Goal: Task Accomplishment & Management: Use online tool/utility

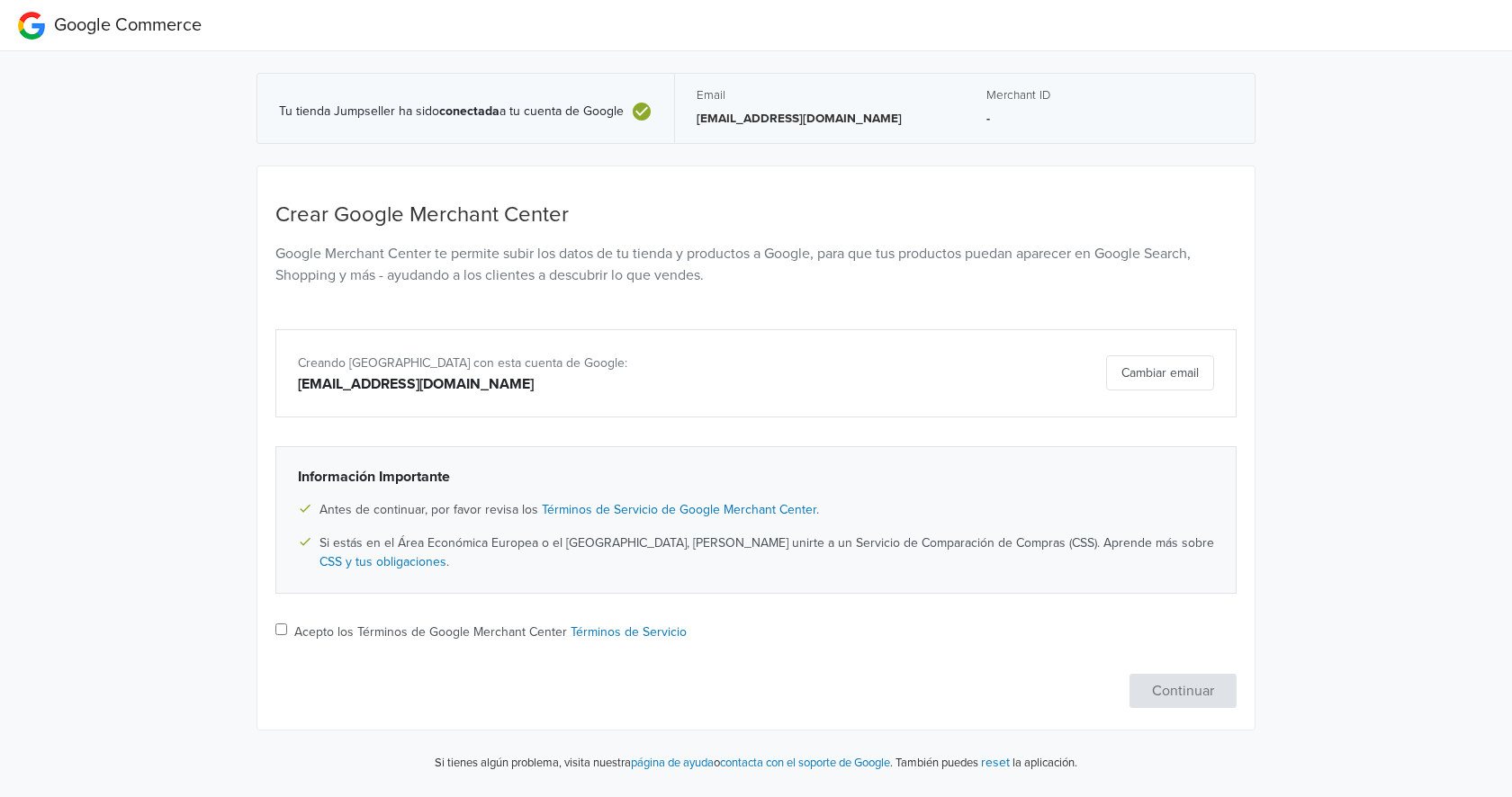
click at [286, 631] on input "Acepto los Términos de Google Merchant Center Términos de Servicio" at bounding box center [281, 630] width 12 height 12
checkbox input "true"
click at [1180, 685] on button "Continuar" at bounding box center [1183, 690] width 107 height 34
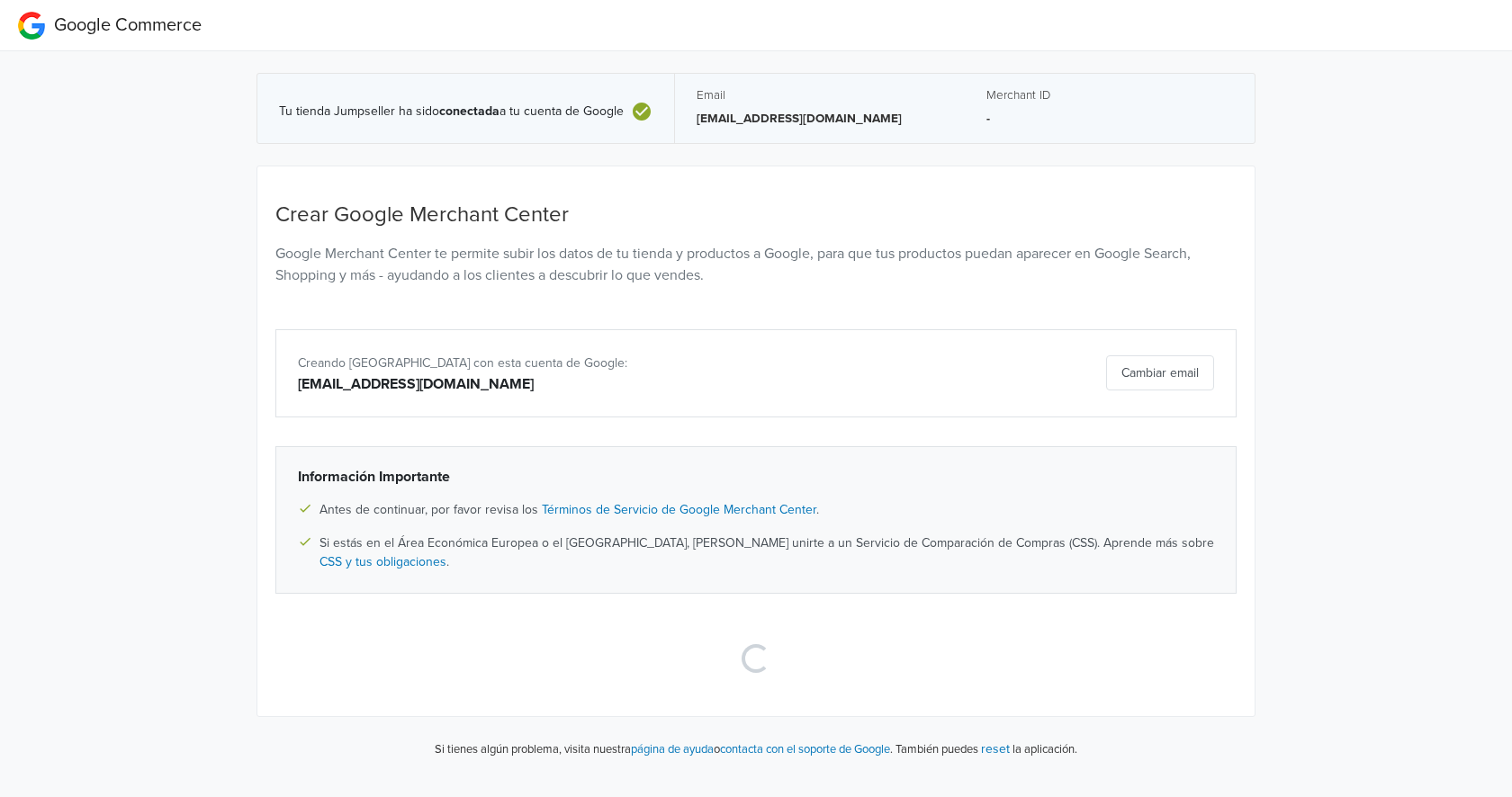
select select "cl"
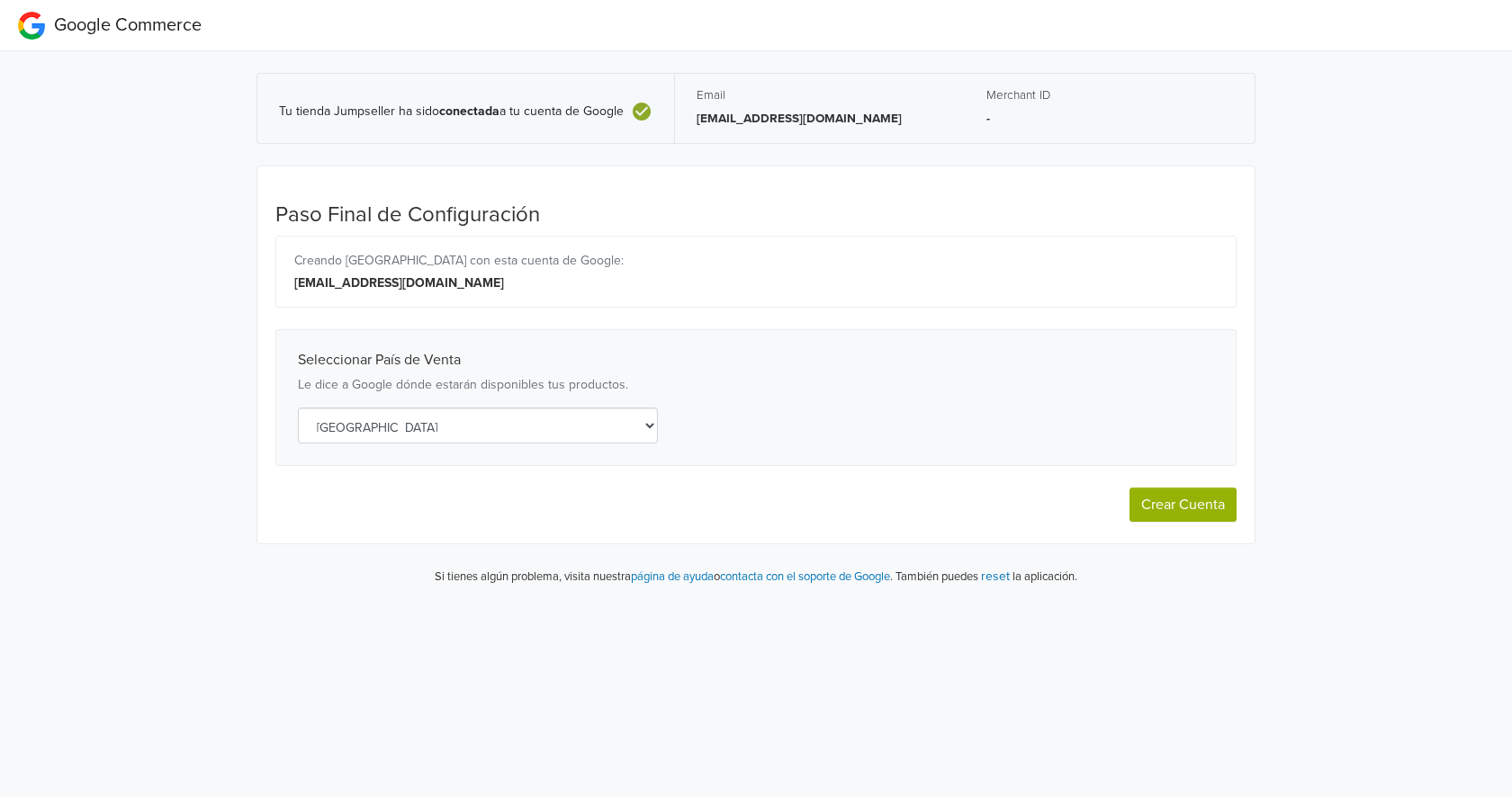
click at [1154, 505] on button "Crear Cuenta" at bounding box center [1183, 504] width 107 height 34
select select "cl"
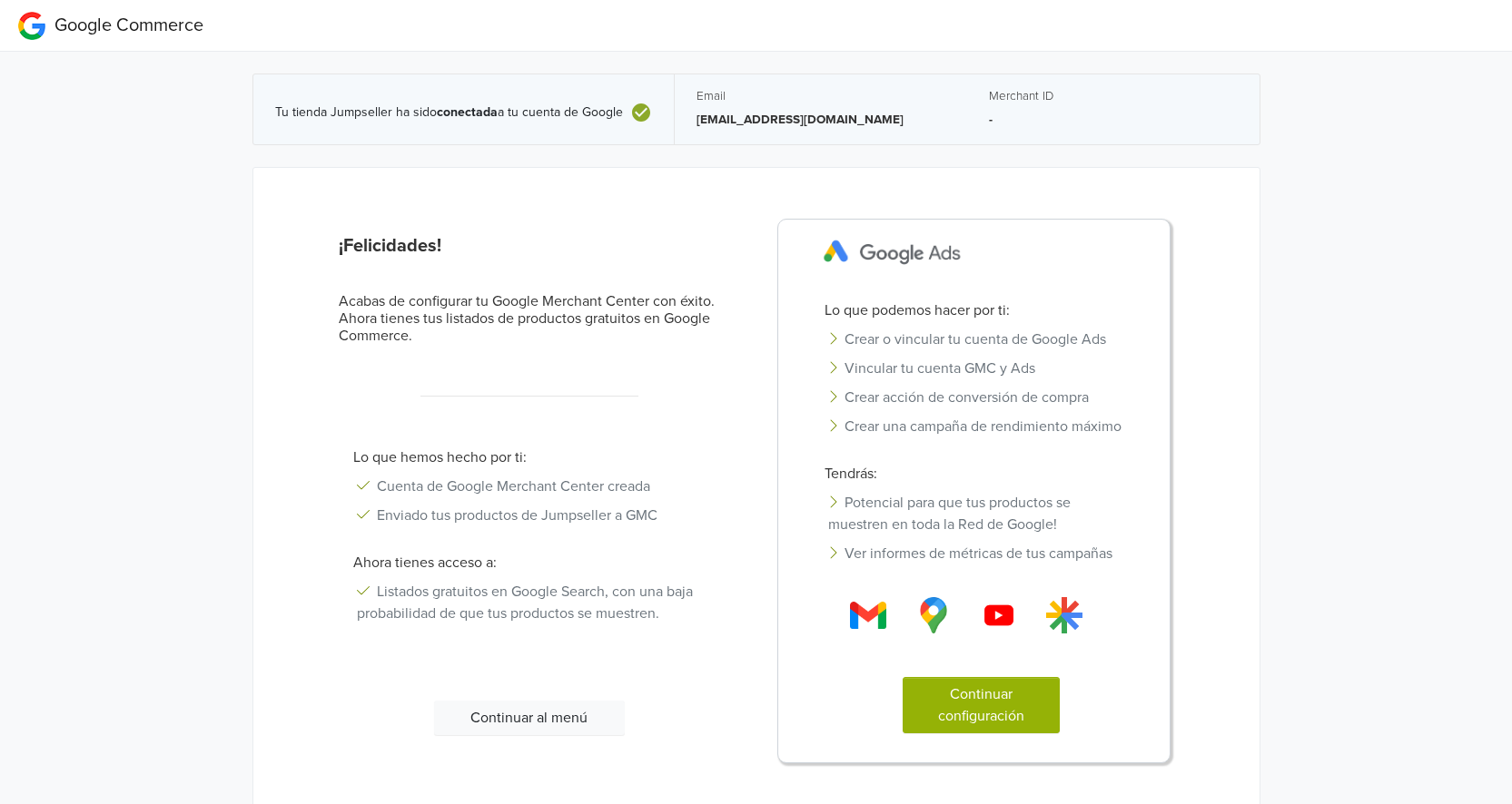
scroll to position [64, 0]
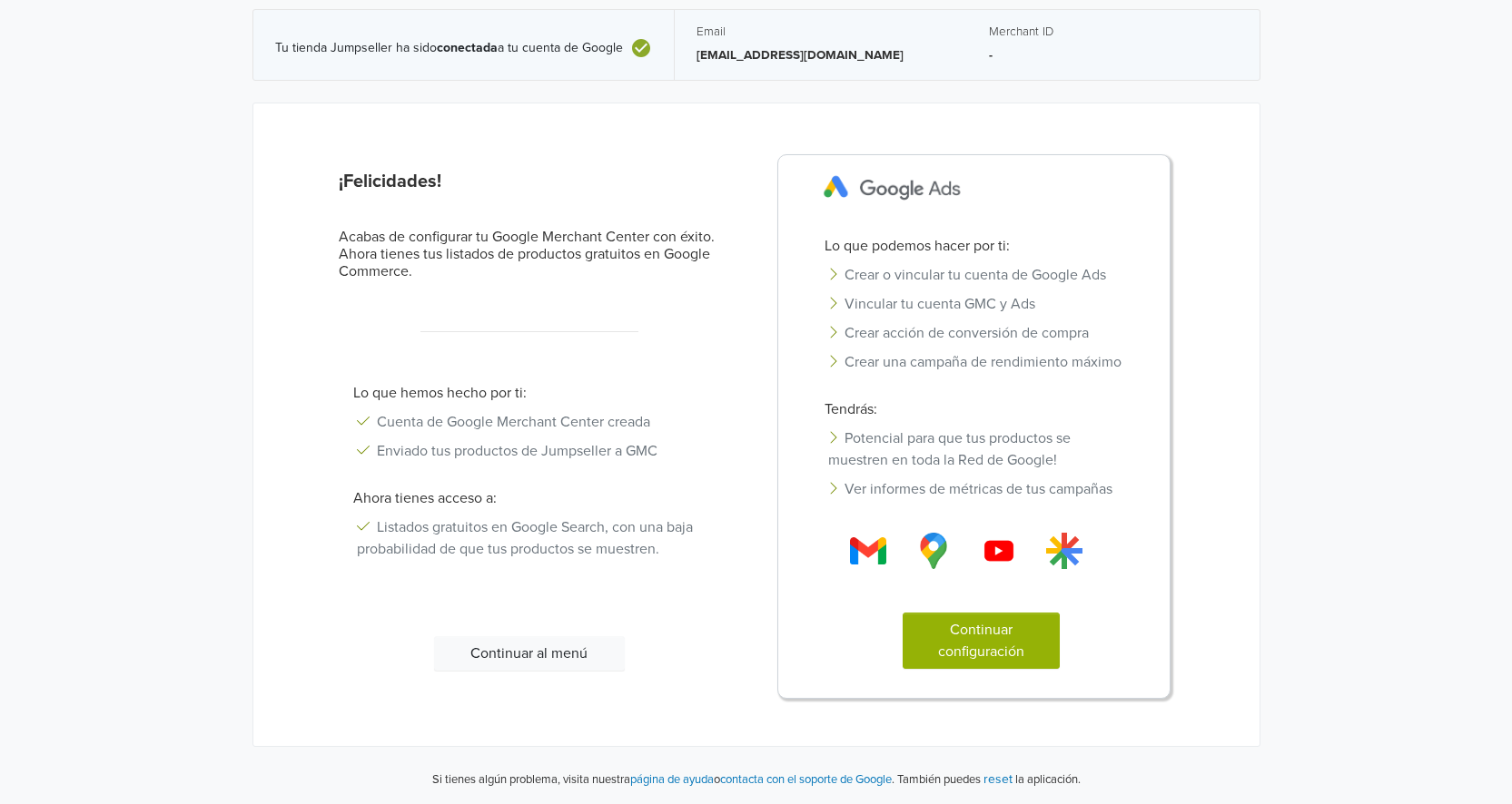
click at [980, 655] on button "Continuar configuración" at bounding box center [981, 641] width 157 height 57
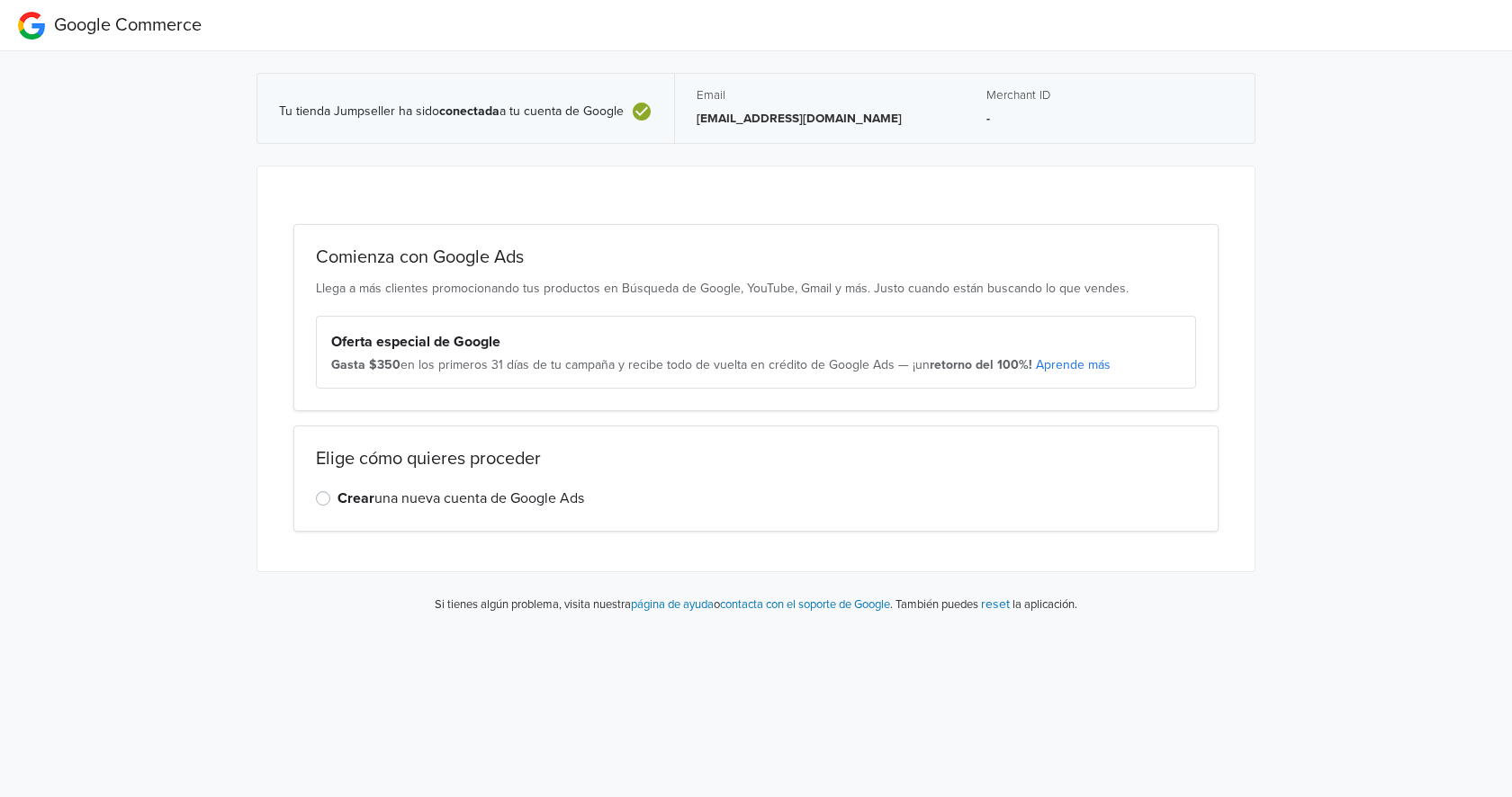
click at [338, 502] on label "Crear una nueva cuenta de Google Ads" at bounding box center [461, 498] width 247 height 21
click at [0, 0] on input "Crear una nueva cuenta de Google Ads" at bounding box center [0, 0] width 0 height 0
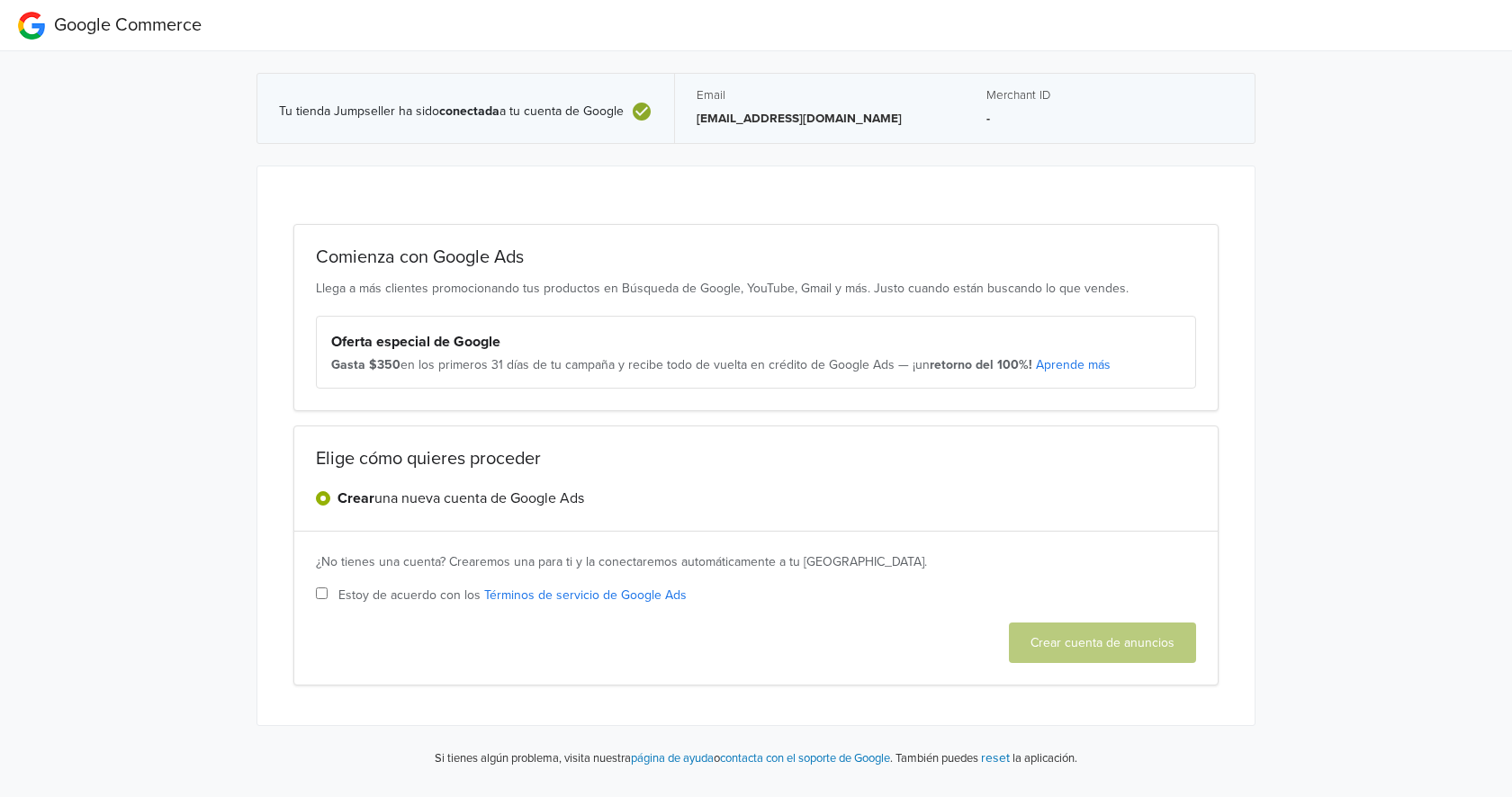
click at [442, 605] on div "Estoy de acuerdo con los Términos de servicio de Google Ads Crear cuenta de anu…" at bounding box center [756, 625] width 880 height 77
click at [415, 594] on span "Estoy de acuerdo con los Términos de servicio de Google Ads" at bounding box center [513, 595] width 348 height 19
click at [328, 594] on input "Estoy de acuerdo con los Términos de servicio de Google Ads" at bounding box center [321, 593] width 12 height 12
checkbox input "true"
click at [1044, 639] on button "Crear cuenta de anuncios" at bounding box center [1102, 643] width 187 height 40
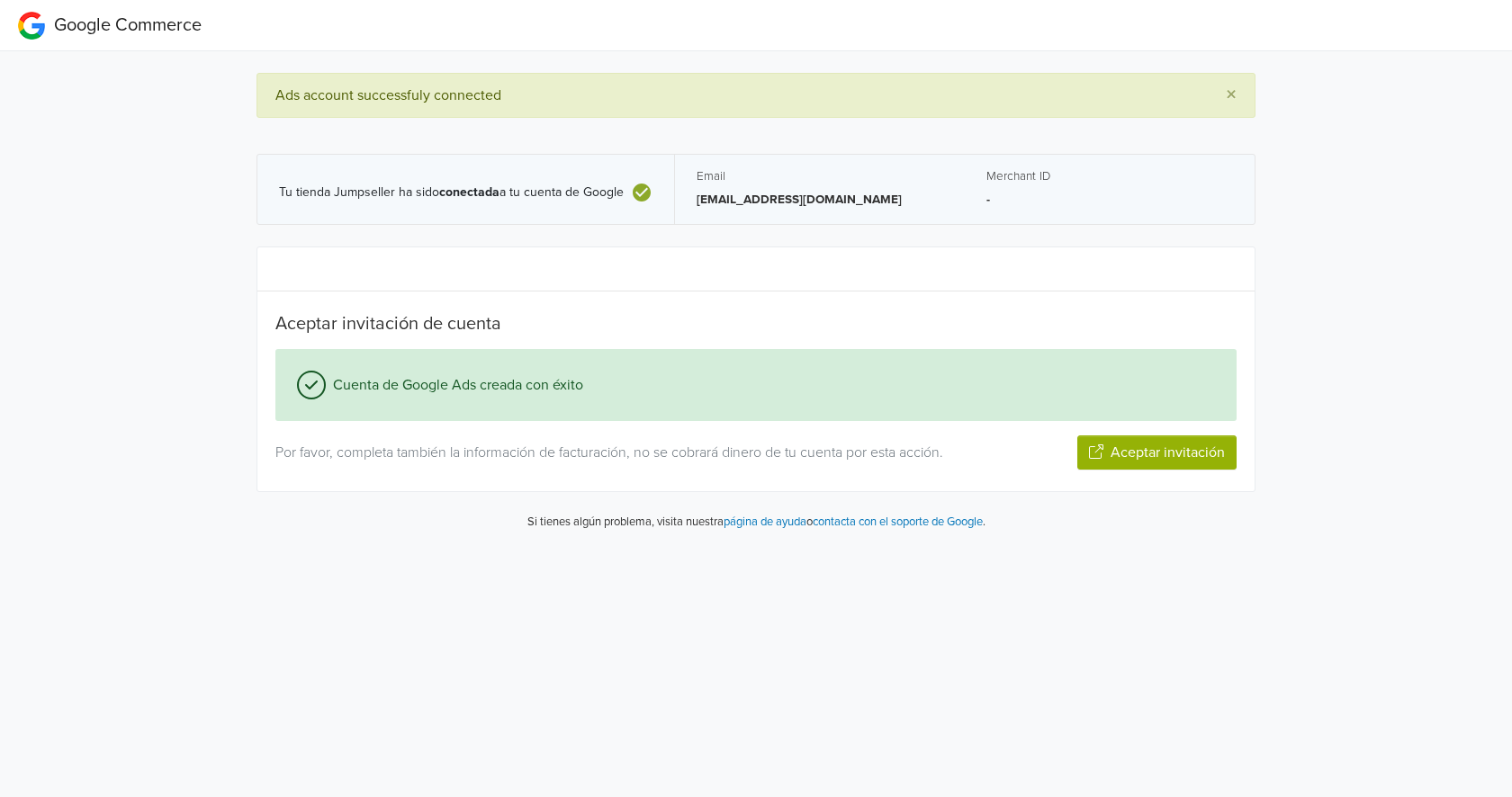
click at [1134, 458] on button "Aceptar invitación" at bounding box center [1156, 452] width 159 height 34
click at [1157, 450] on button "Siguiente paso" at bounding box center [1177, 452] width 117 height 34
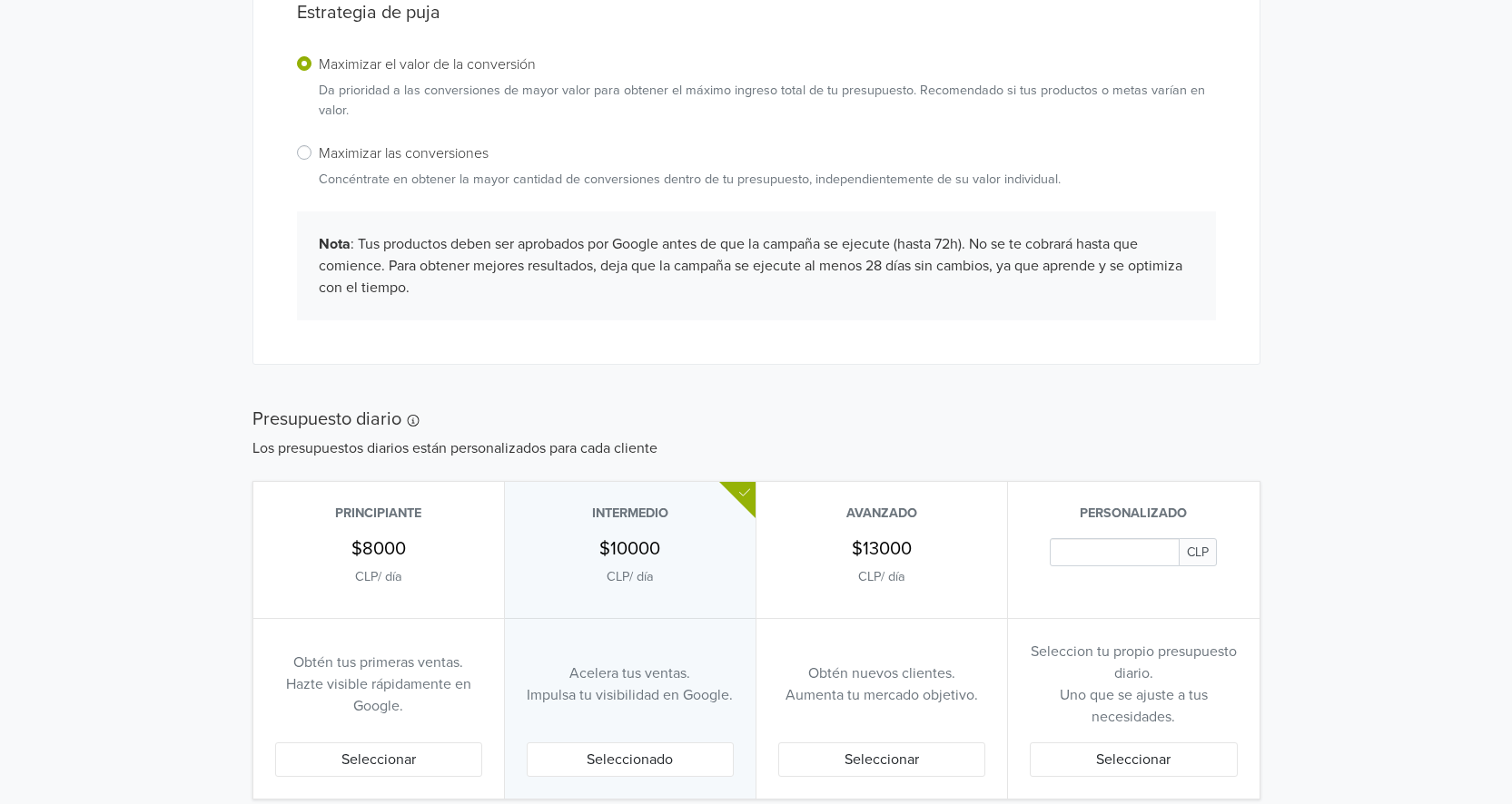
scroll to position [669, 0]
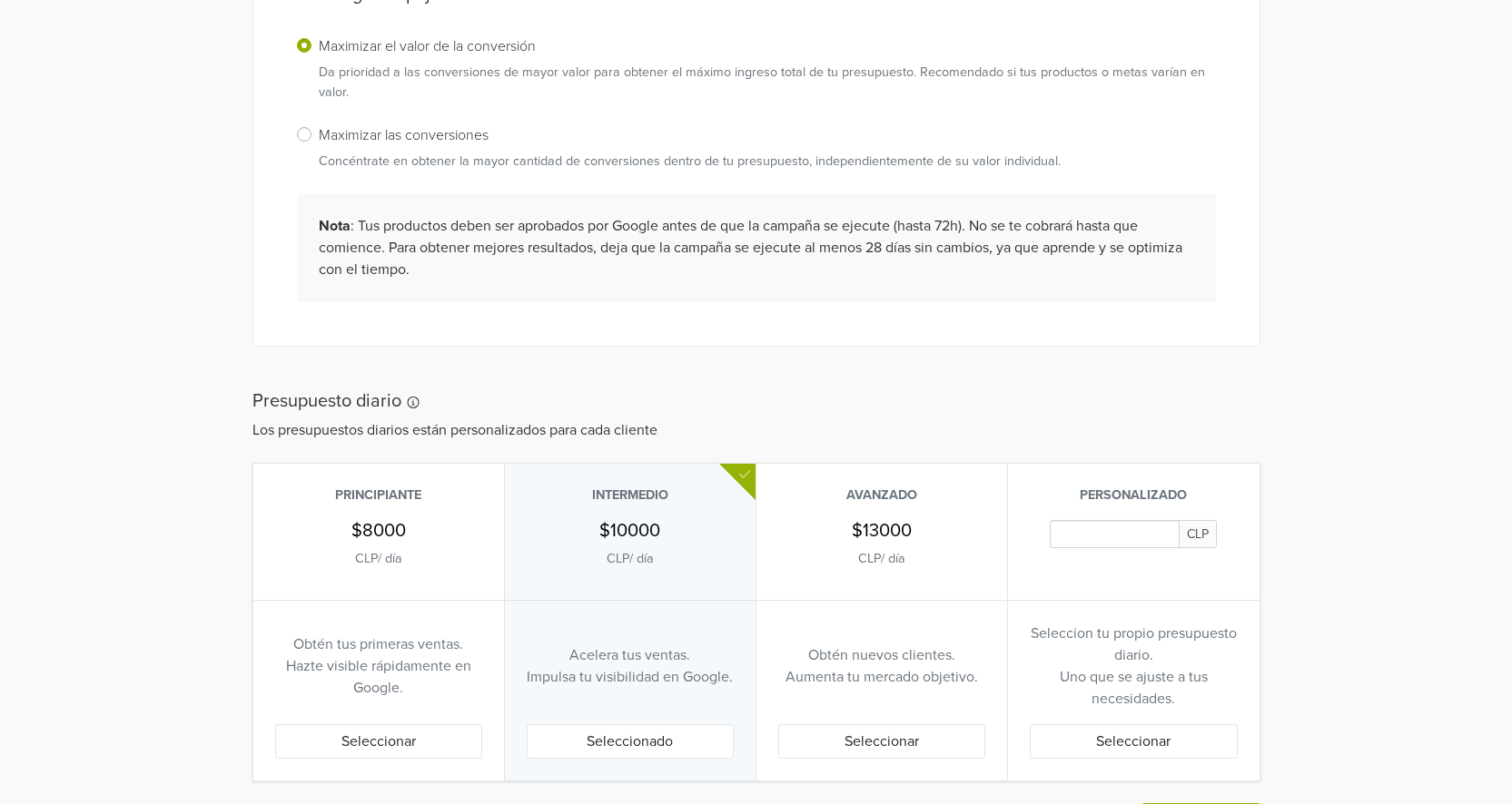
click at [1098, 535] on input "Daily Custom Budget" at bounding box center [1114, 534] width 129 height 28
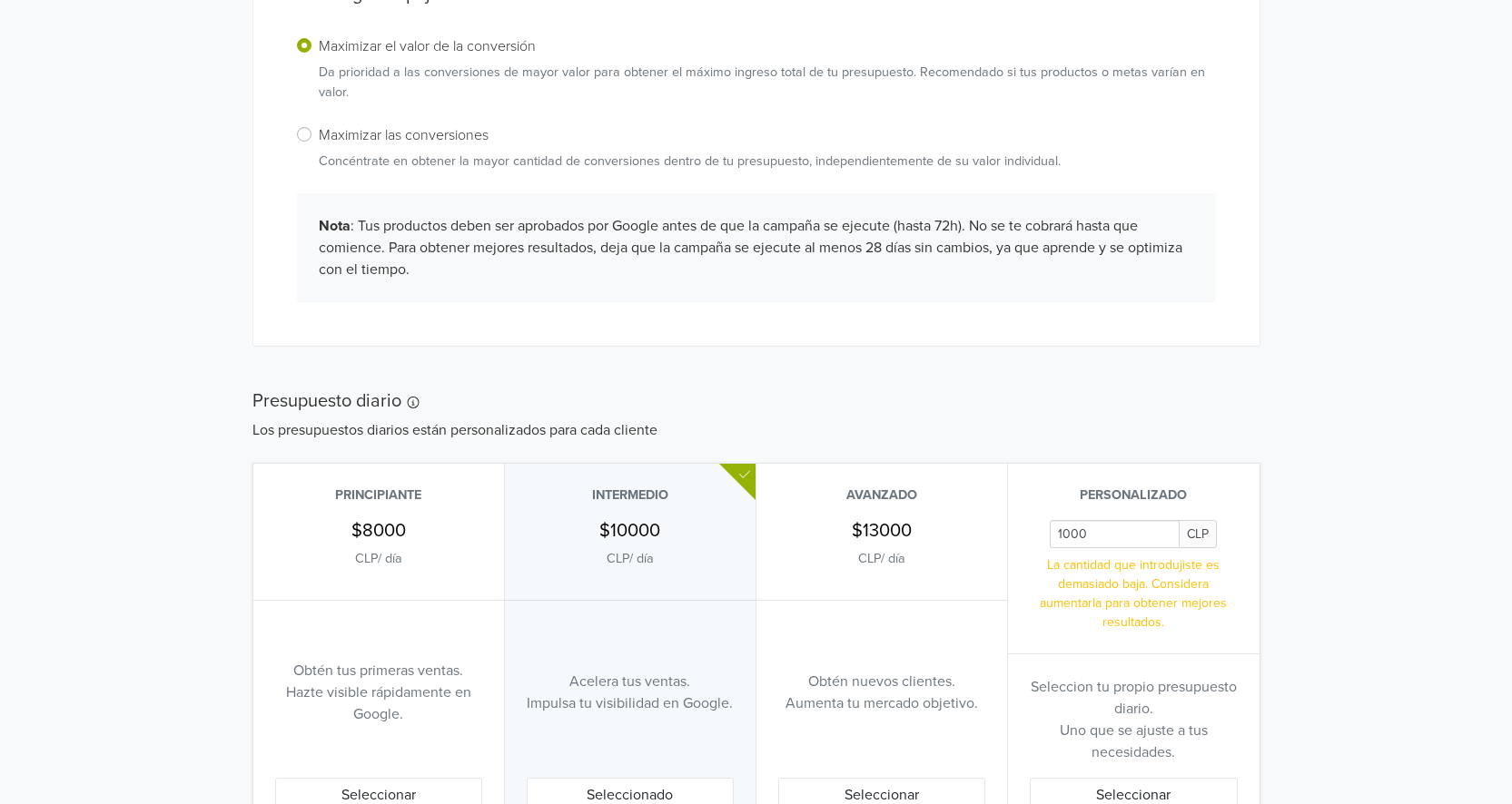
type input "1000"
click at [1306, 577] on div "Tu tienda Jumpseller ha sido conectada a tu cuenta de Google Email [EMAIL_ADDRE…" at bounding box center [755, 165] width 1539 height 1566
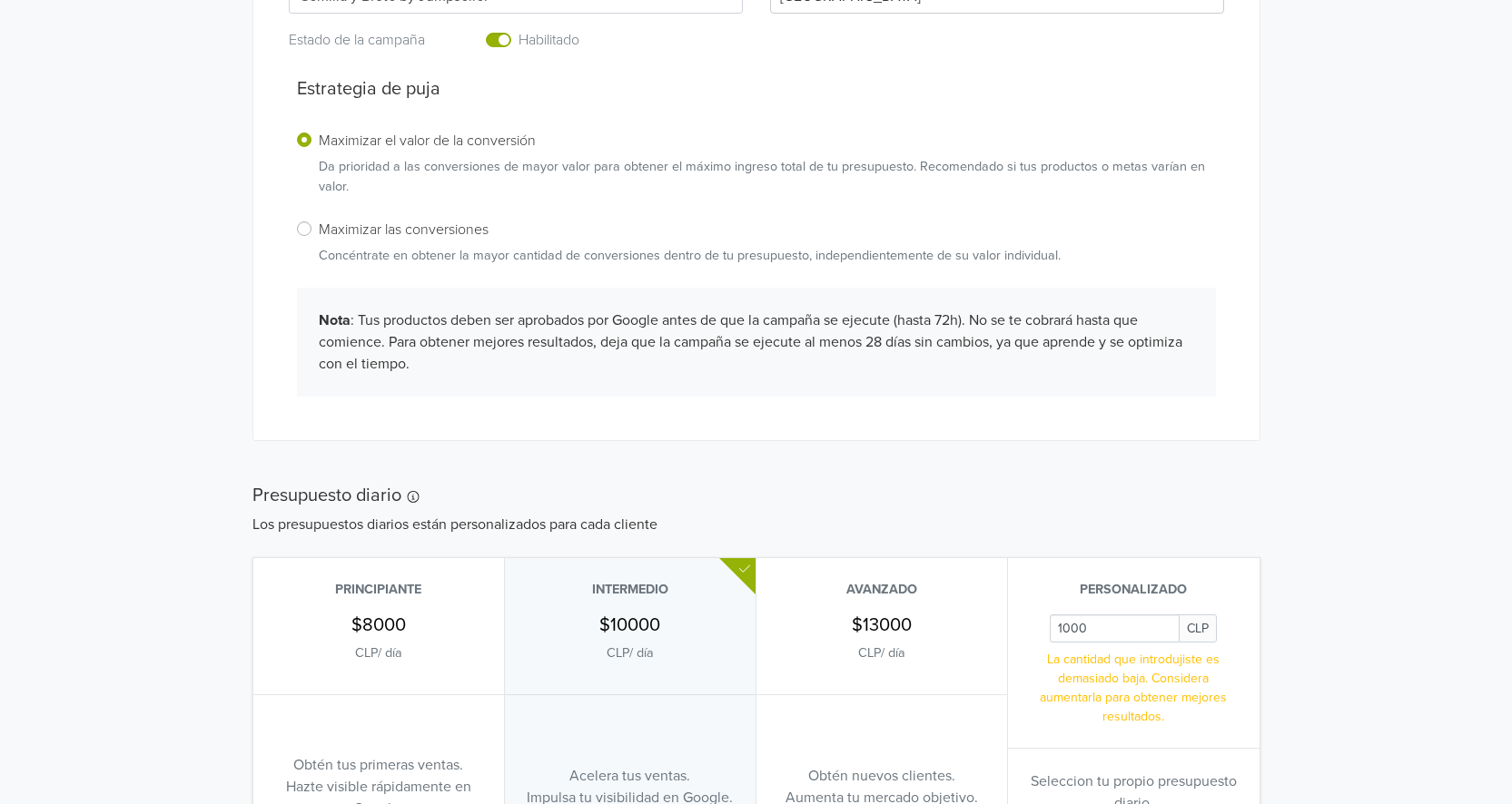
scroll to position [541, 0]
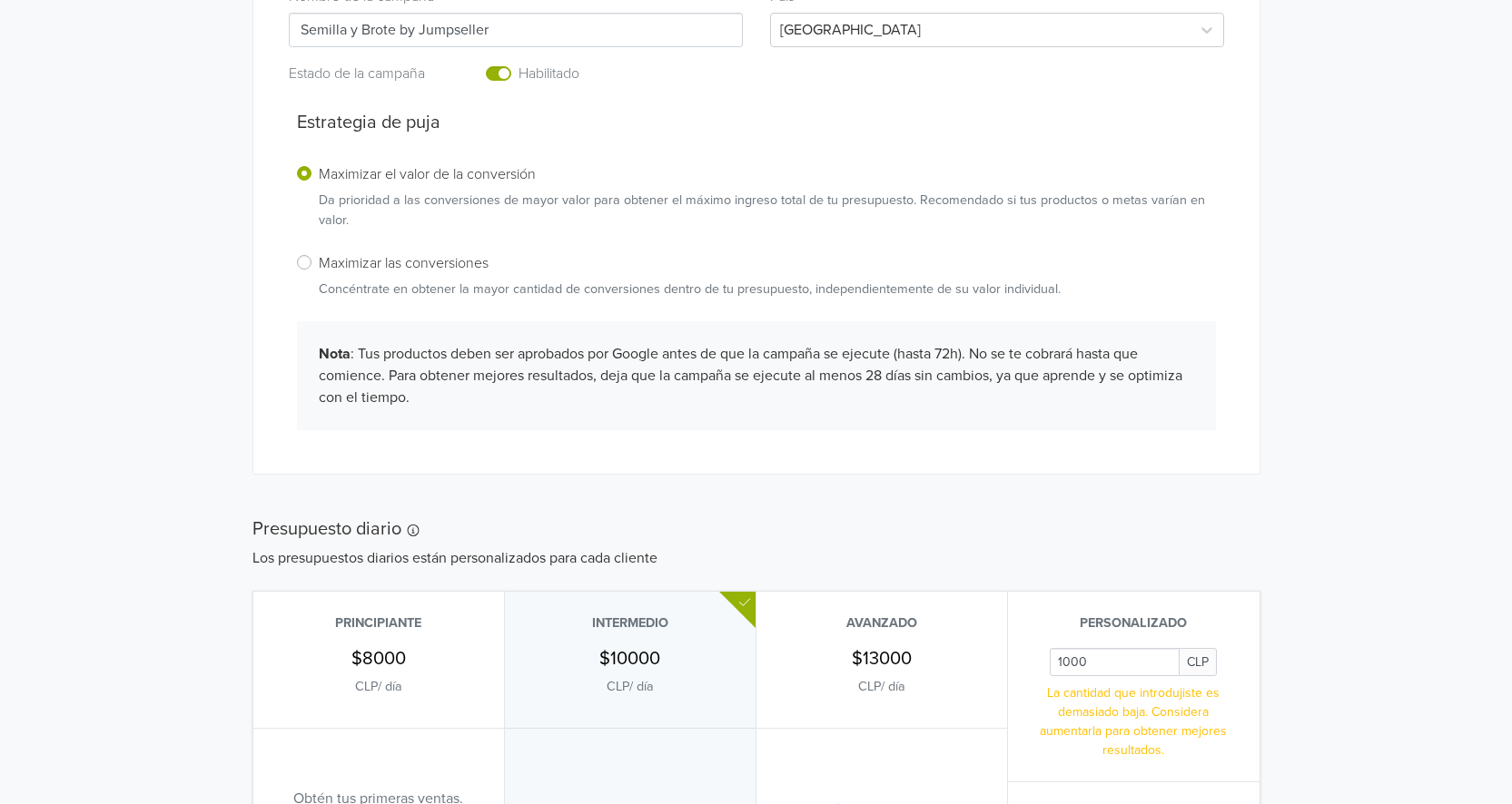
click at [407, 258] on h6 "Maximizar las conversiones" at bounding box center [689, 264] width 742 height 18
click at [0, 0] on input "Maximizar las conversiones Concéntrate en obtener la mayor cantidad de conversi…" at bounding box center [0, 0] width 0 height 0
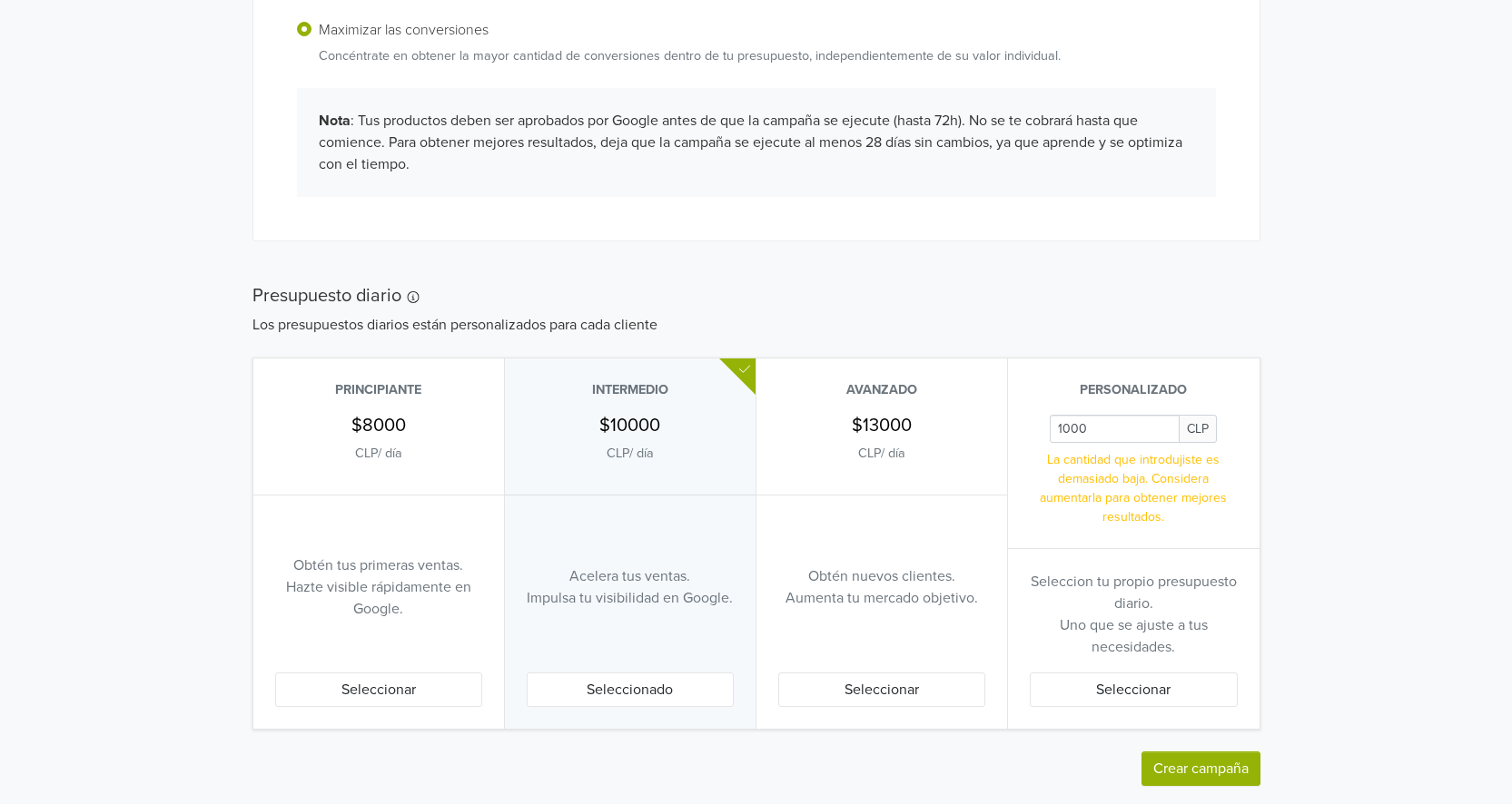
scroll to position [813, 0]
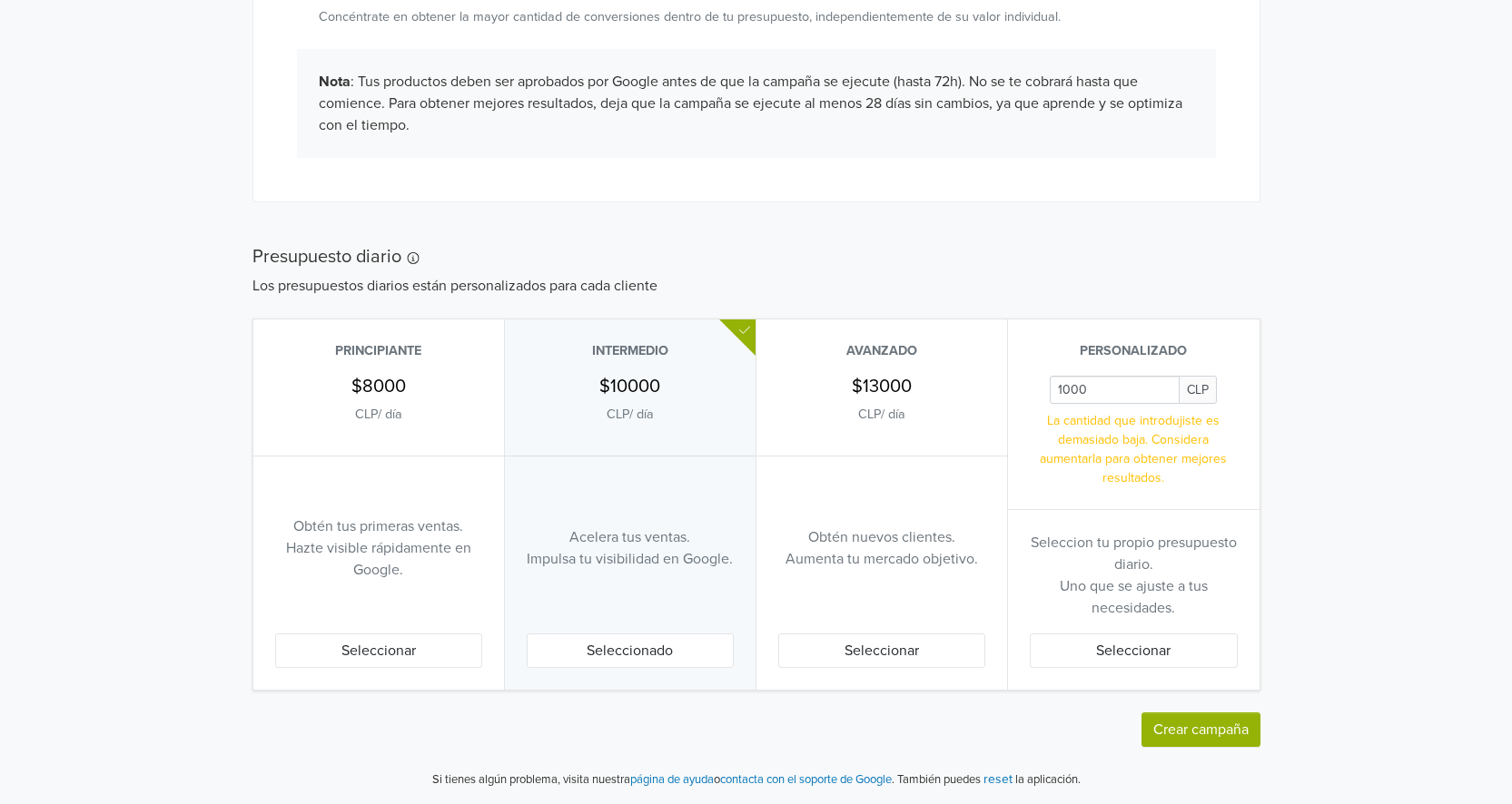
click at [1123, 652] on button "Seleccionar" at bounding box center [1134, 650] width 208 height 34
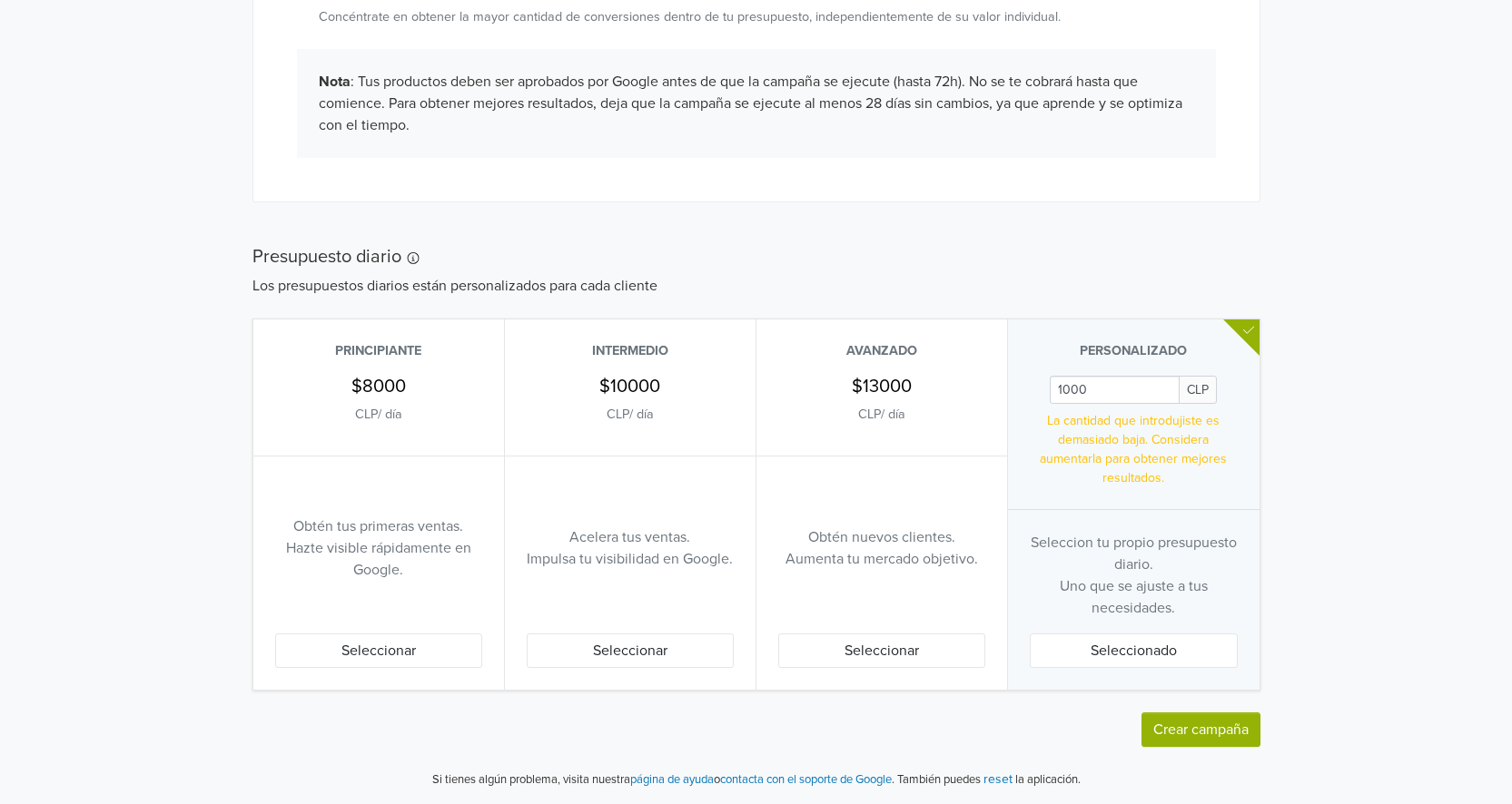
click at [1114, 647] on button "Seleccionado" at bounding box center [1134, 650] width 208 height 34
click at [932, 652] on button "Seleccionar" at bounding box center [881, 650] width 207 height 34
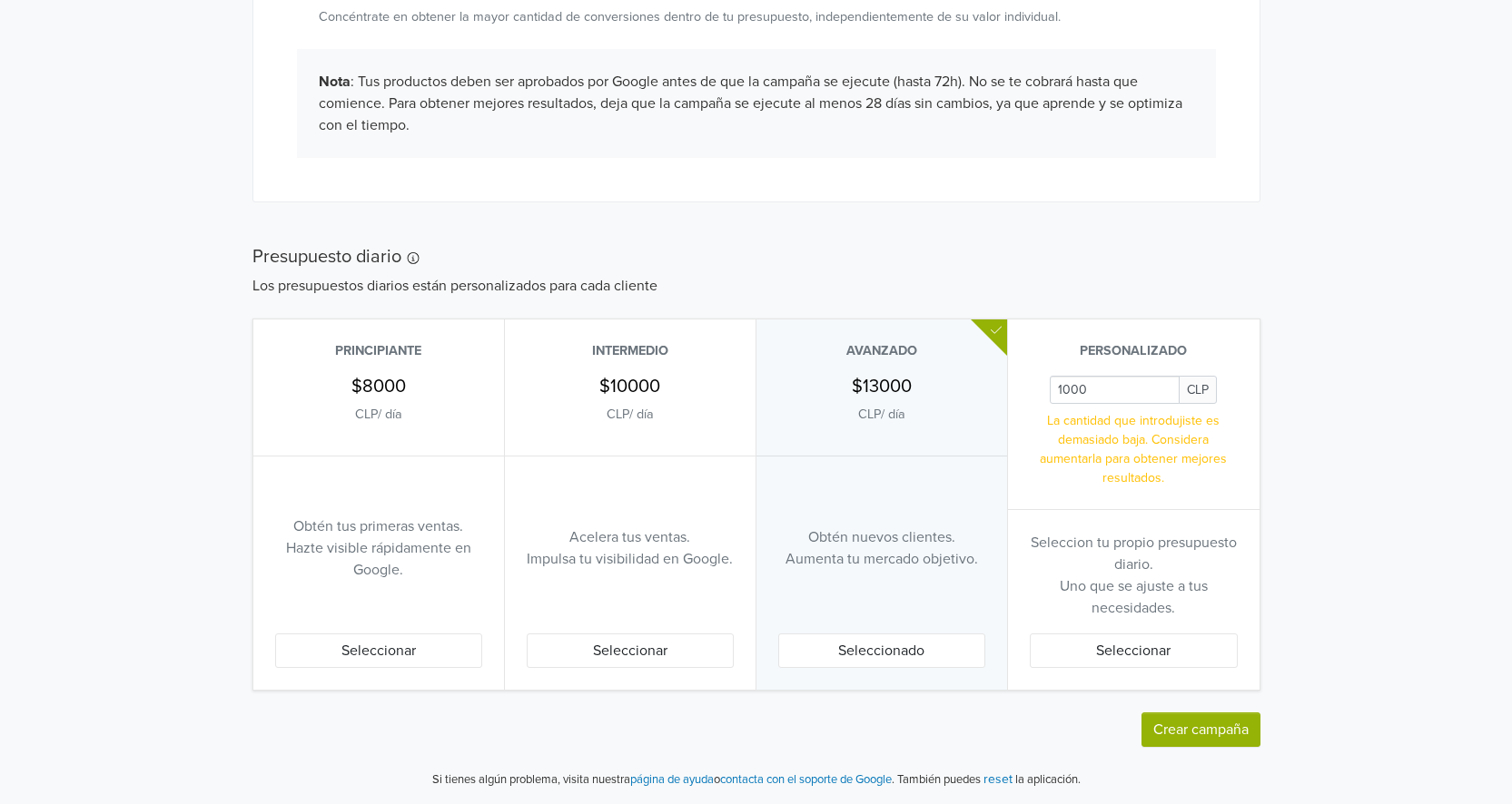
click at [1114, 653] on button "Seleccionar" at bounding box center [1134, 650] width 208 height 34
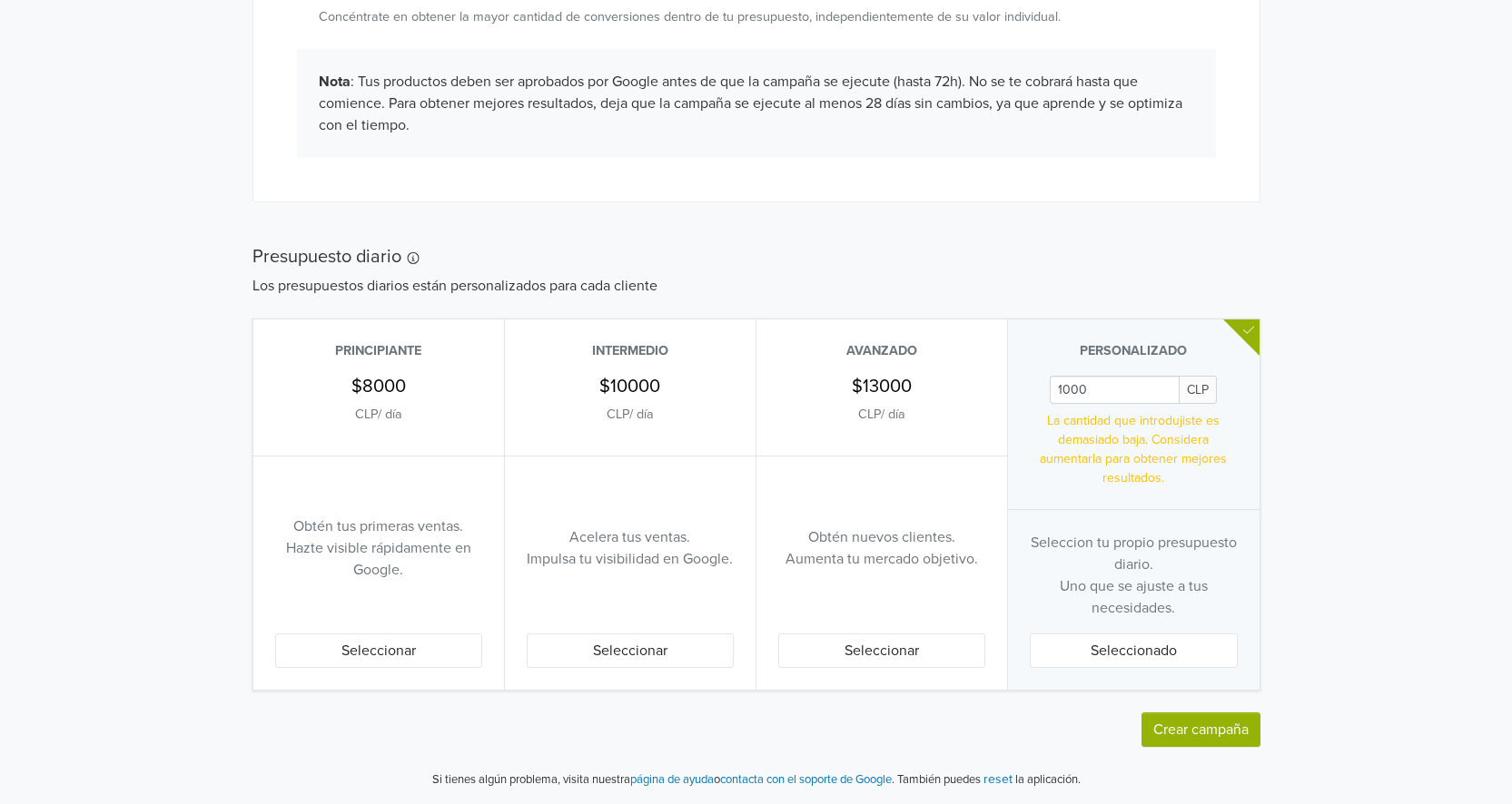
click at [1212, 725] on button "Crear campaña" at bounding box center [1201, 730] width 119 height 34
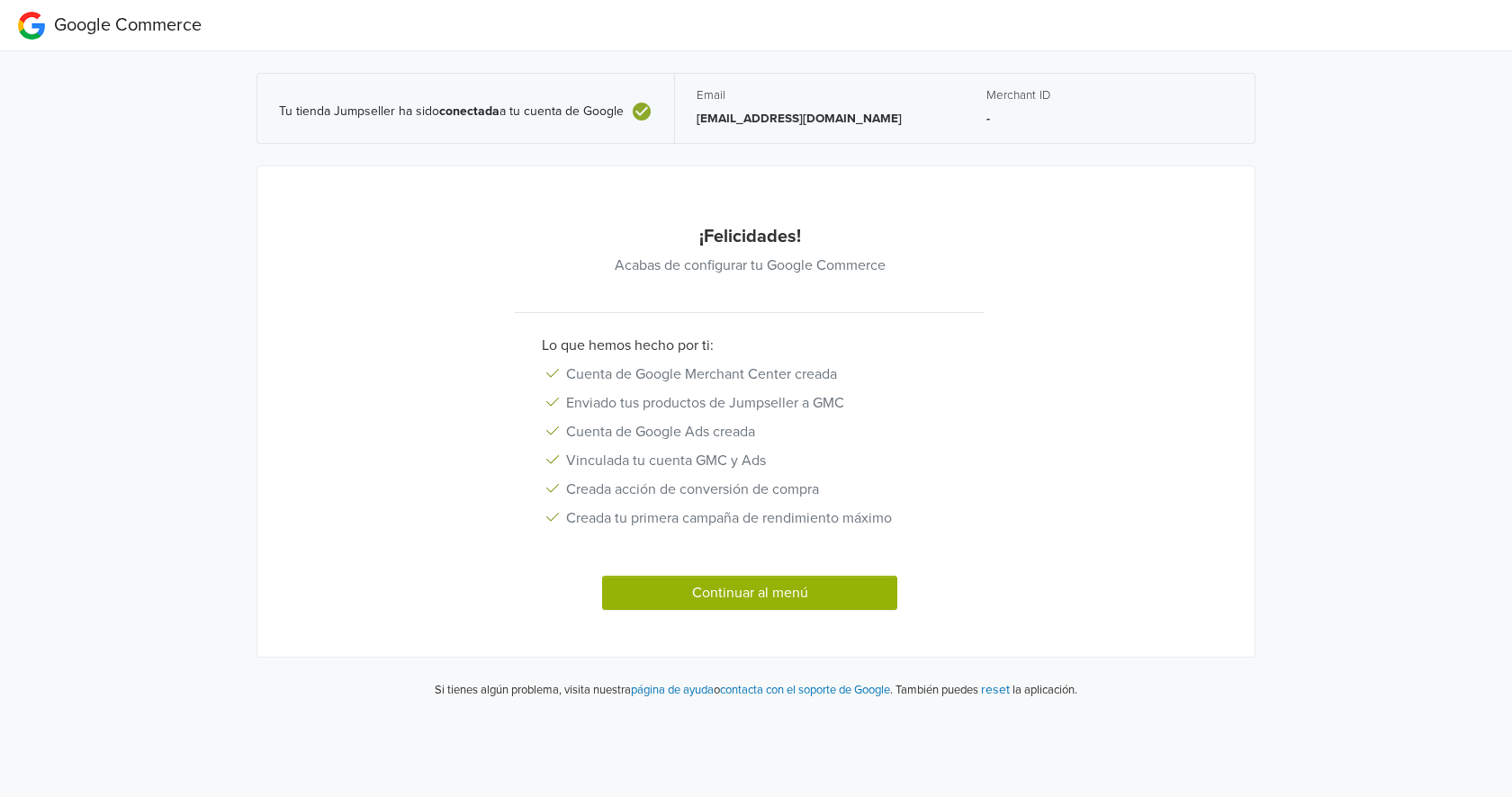
click at [786, 592] on button "Continuar al menú" at bounding box center [749, 593] width 295 height 34
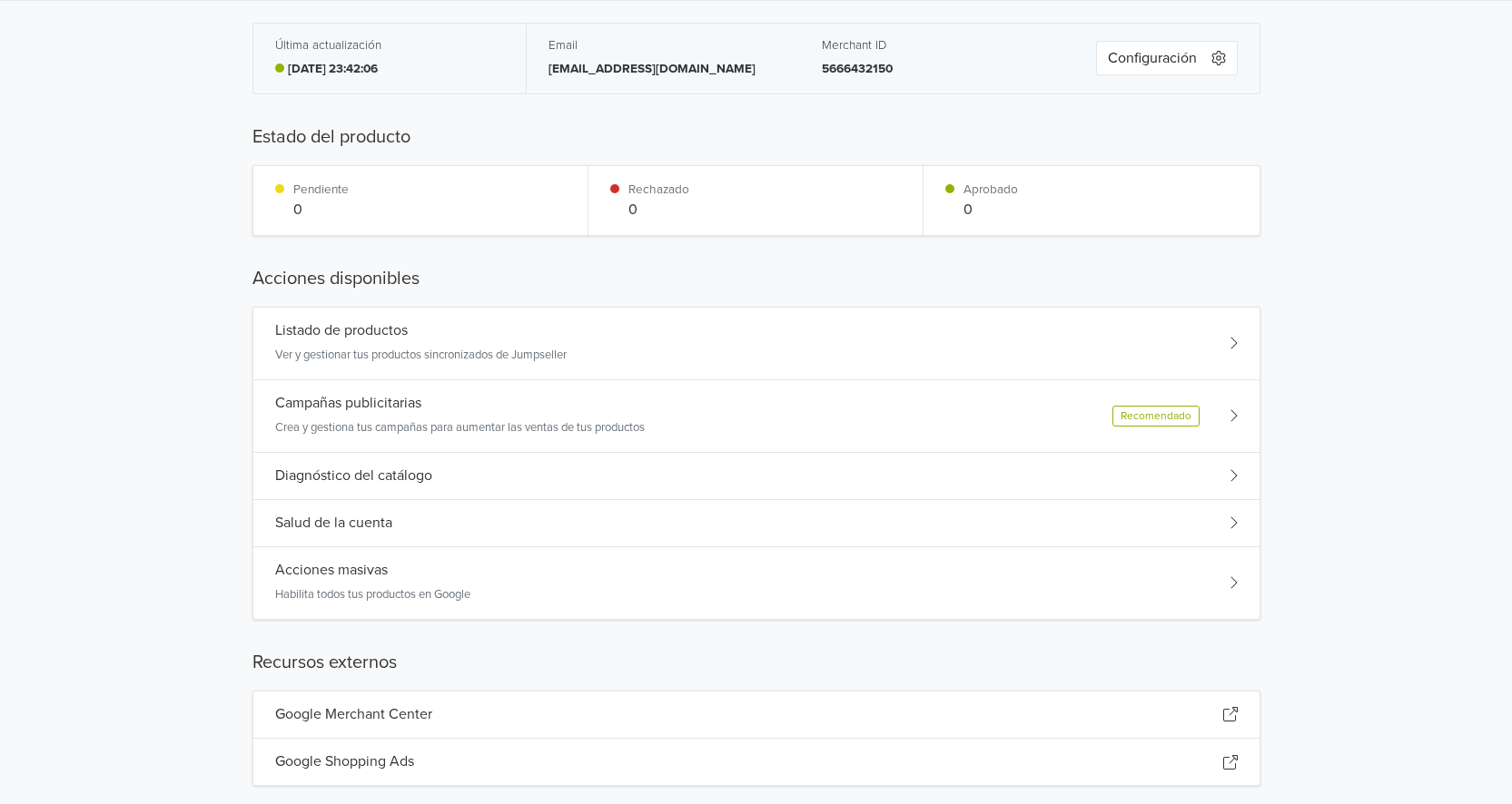
scroll to position [91, 0]
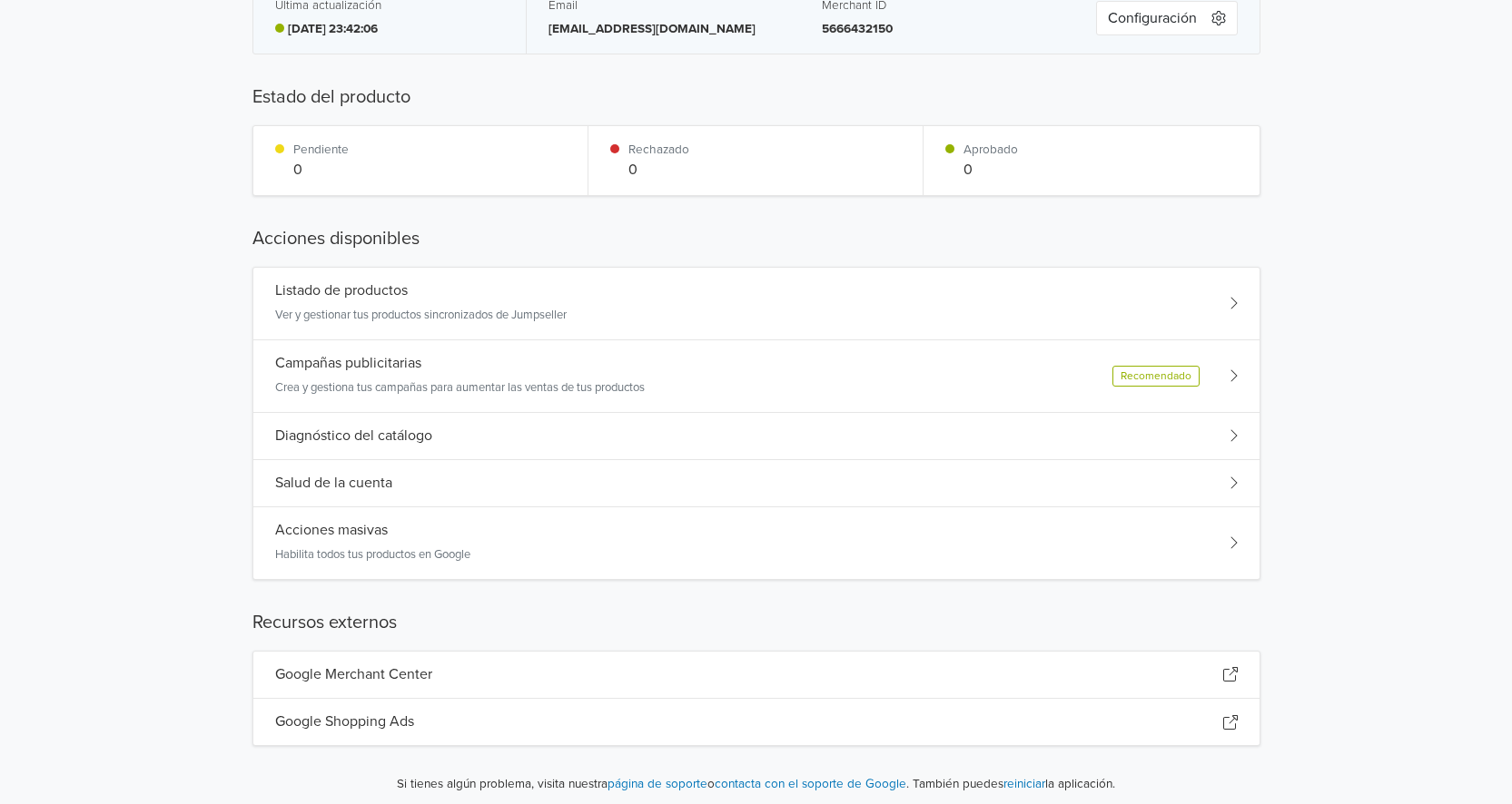
click at [1163, 373] on div "Recomendado" at bounding box center [1156, 376] width 87 height 20
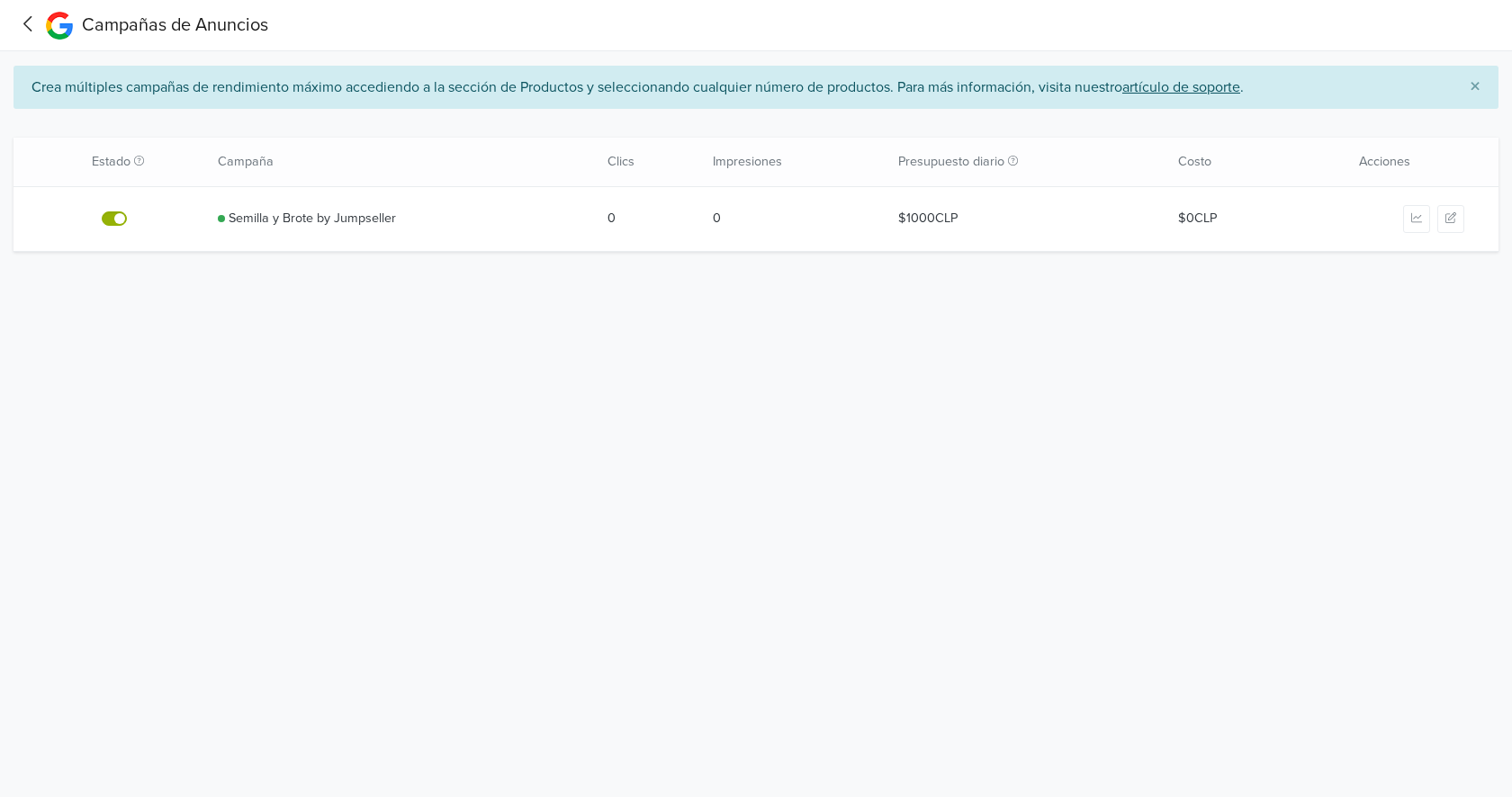
click at [20, 26] on icon at bounding box center [29, 24] width 28 height 22
